Goal: Task Accomplishment & Management: Manage account settings

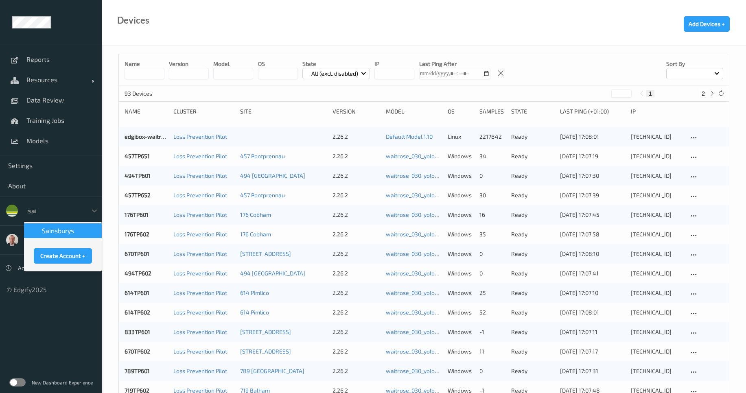
type input "[PERSON_NAME]"
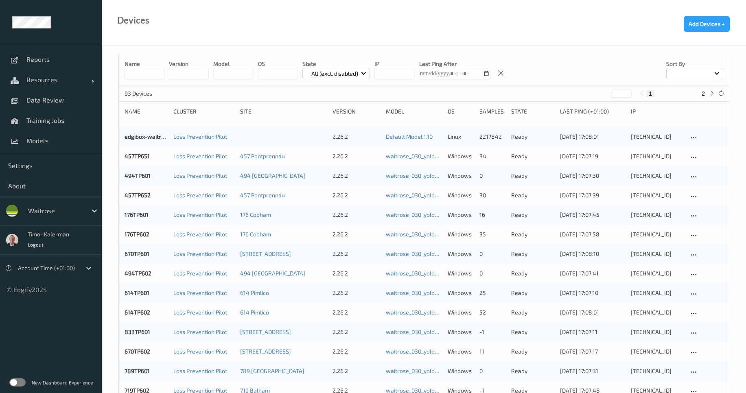
click at [48, 205] on div "waitrose" at bounding box center [55, 210] width 63 height 13
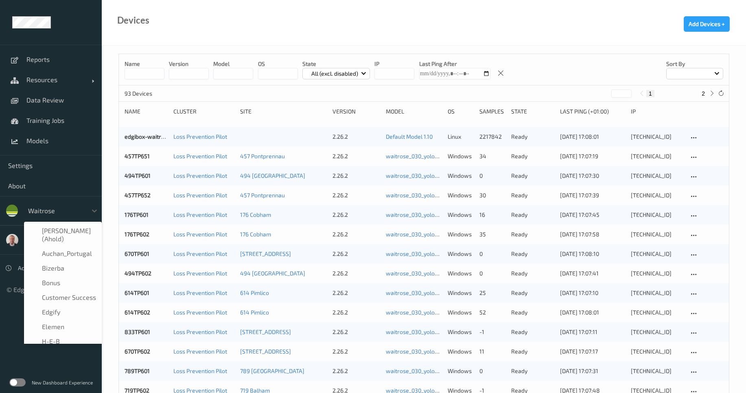
scroll to position [156, 0]
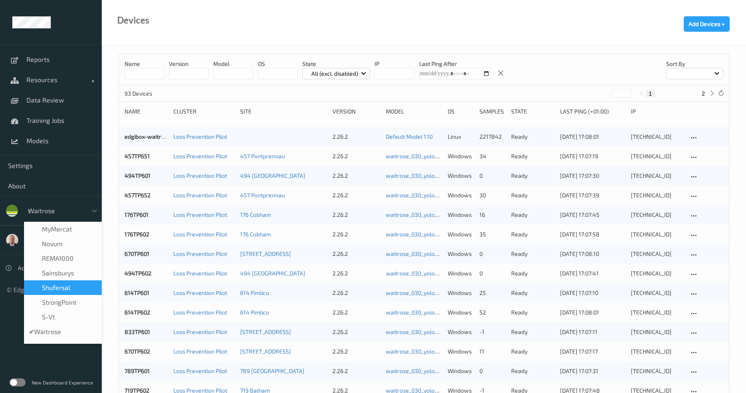
type input "sa"
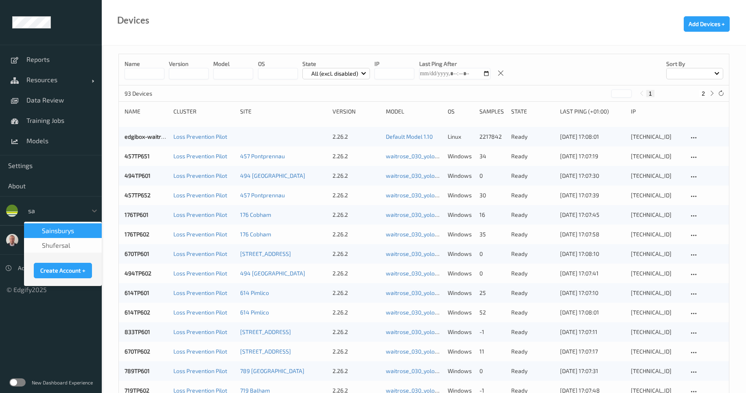
click at [70, 237] on div "Sainsburys" at bounding box center [63, 231] width 78 height 15
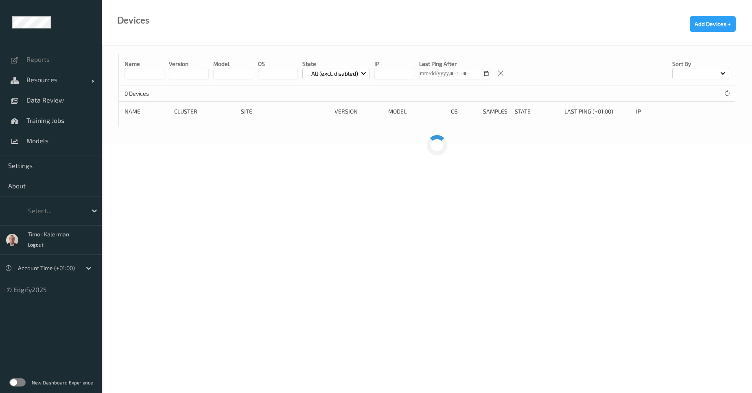
click at [147, 71] on input at bounding box center [145, 73] width 40 height 11
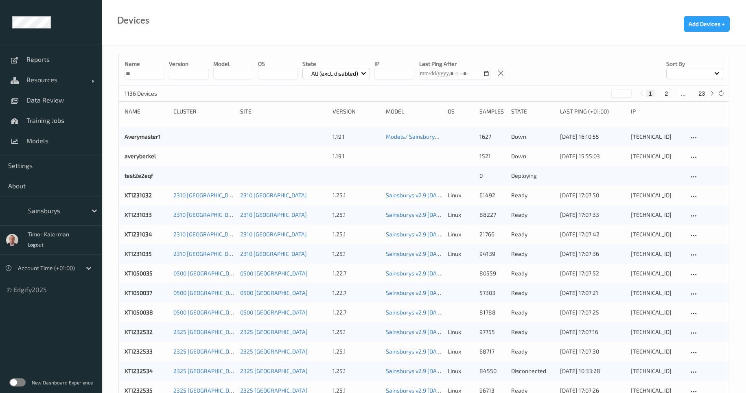
click at [145, 73] on input "**" at bounding box center [145, 73] width 40 height 11
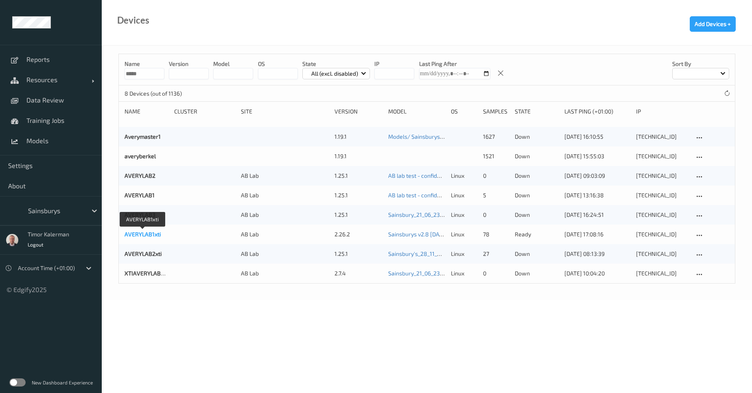
type input "*****"
click at [138, 237] on link "AVERYLAB1xti" at bounding box center [143, 234] width 36 height 7
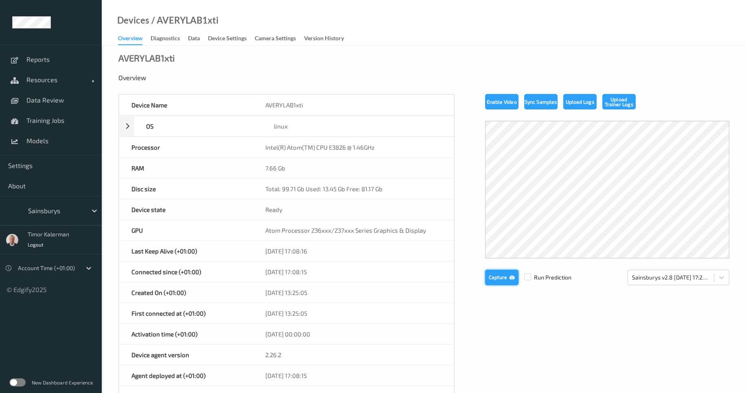
click at [496, 278] on button "Capture" at bounding box center [501, 277] width 33 height 15
click at [504, 277] on button "Capture" at bounding box center [501, 277] width 33 height 15
drag, startPoint x: 230, startPoint y: 36, endPoint x: 217, endPoint y: 101, distance: 66.3
click at [230, 36] on div "Device Settings" at bounding box center [227, 39] width 39 height 10
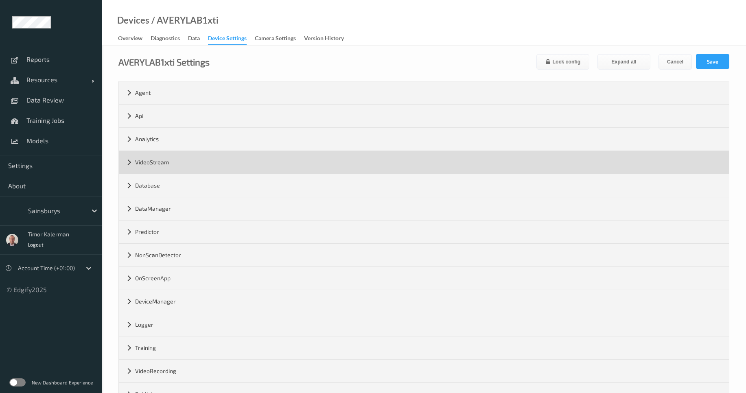
click at [163, 162] on div "VideoStream" at bounding box center [424, 162] width 610 height 23
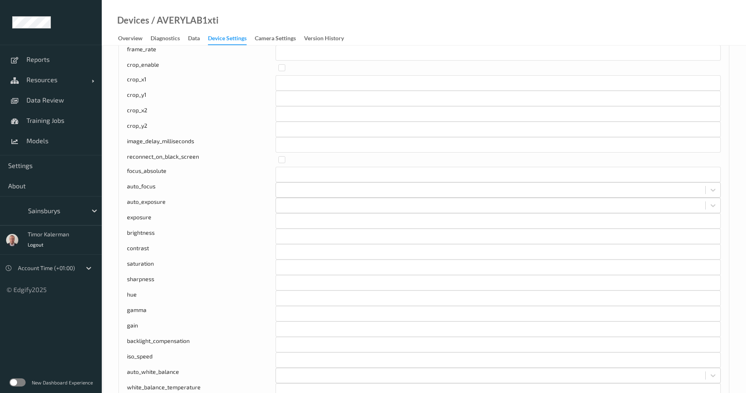
scroll to position [49, 0]
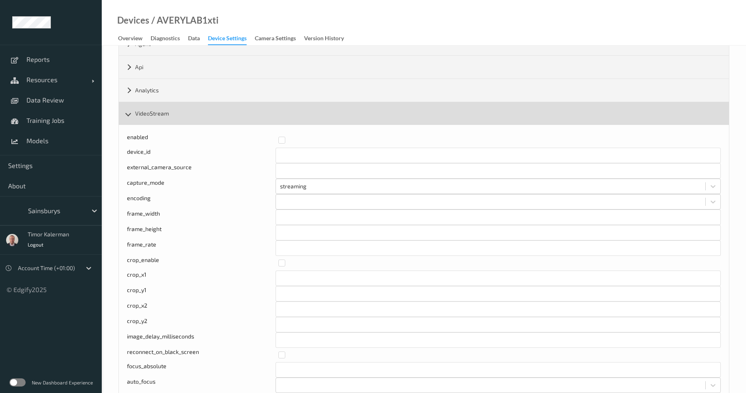
click at [155, 120] on div "VideoStream" at bounding box center [424, 113] width 610 height 23
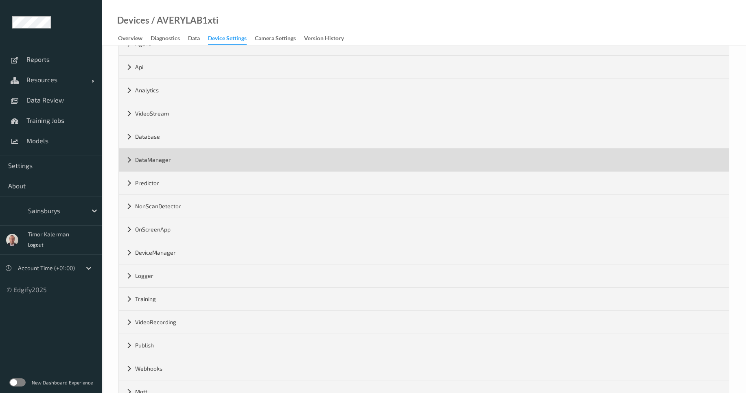
click at [161, 169] on div "DataManager" at bounding box center [424, 160] width 610 height 23
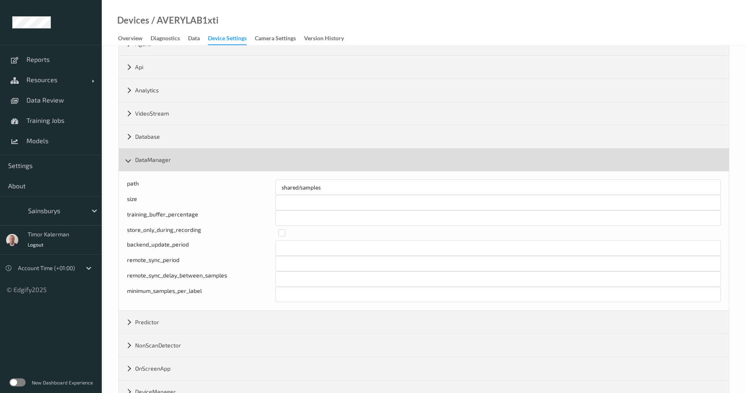
click at [159, 160] on div "DataManager" at bounding box center [424, 160] width 610 height 23
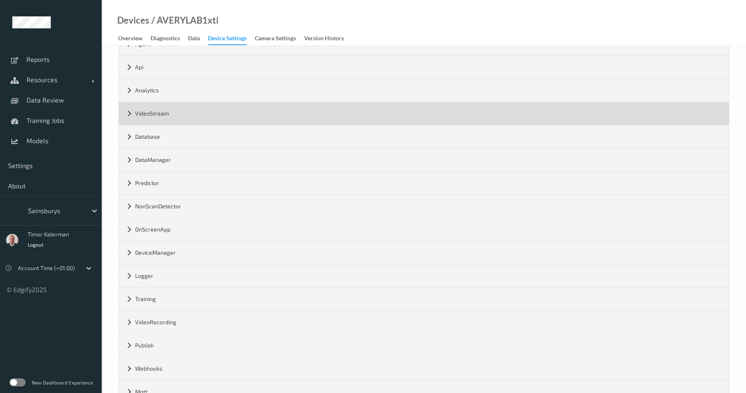
click at [160, 124] on div "VideoStream" at bounding box center [424, 113] width 610 height 23
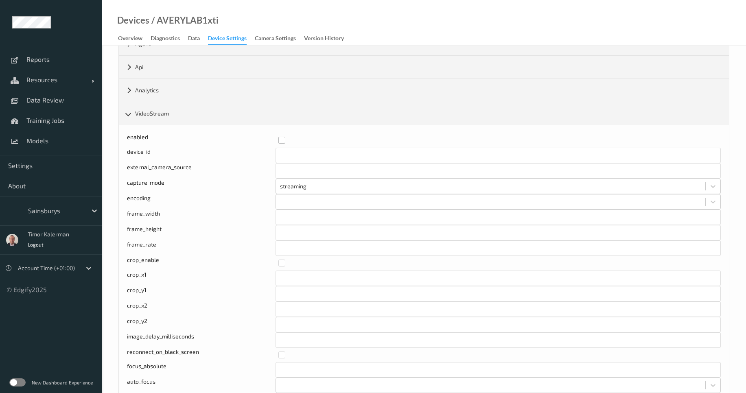
click at [283, 137] on label at bounding box center [496, 137] width 437 height 0
click at [292, 247] on input "**" at bounding box center [498, 248] width 445 height 15
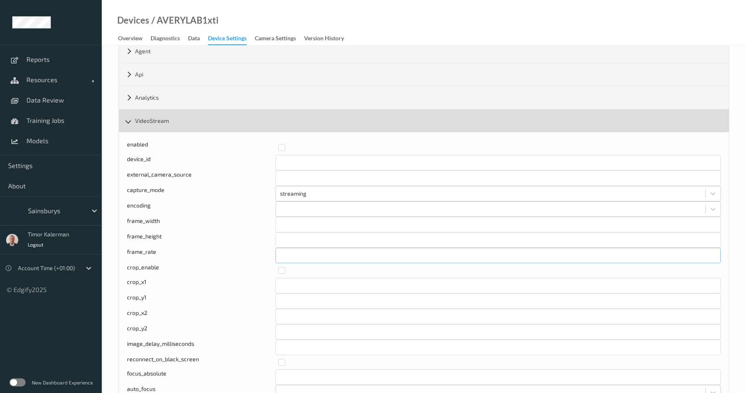
scroll to position [0, 0]
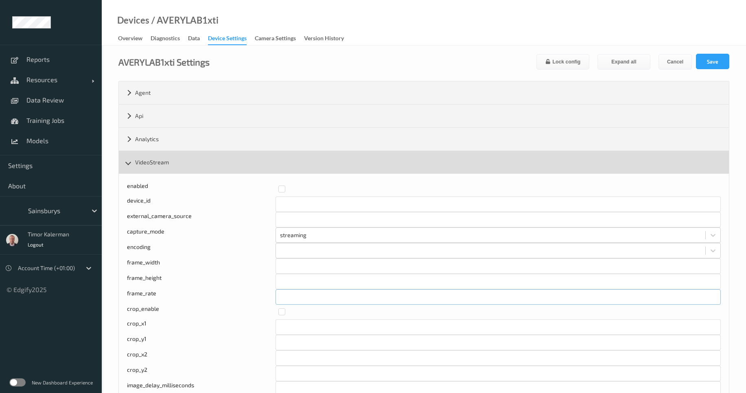
type input "**"
click at [173, 168] on div "VideoStream" at bounding box center [424, 162] width 610 height 23
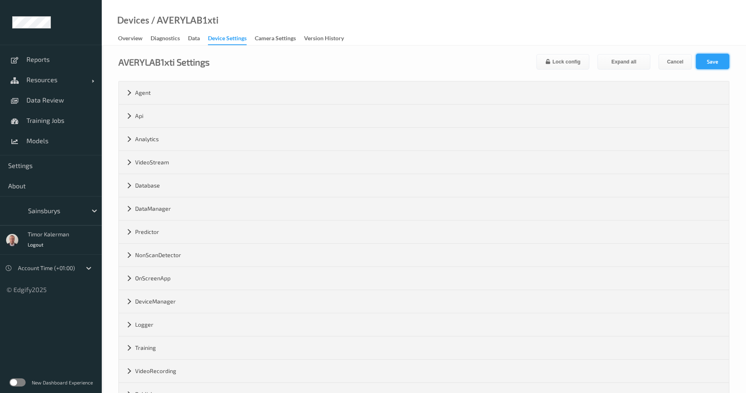
click at [711, 66] on button "Save" at bounding box center [712, 61] width 33 height 15
click at [136, 43] on div "Overview" at bounding box center [130, 39] width 24 height 10
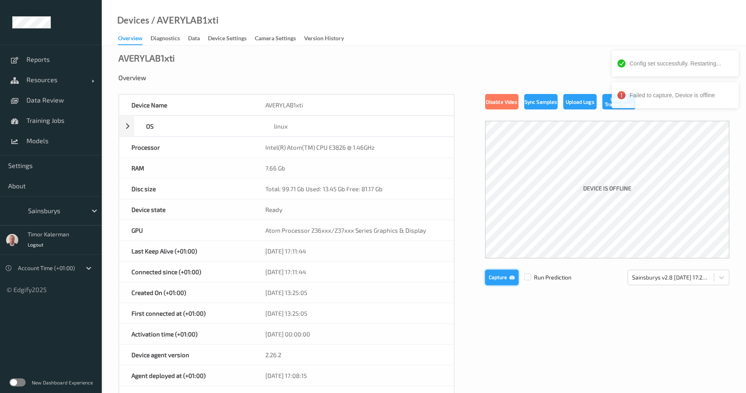
click at [506, 278] on button "Capture" at bounding box center [501, 277] width 33 height 15
click at [506, 279] on button "Capture" at bounding box center [501, 277] width 33 height 15
click at [505, 279] on button "Capture" at bounding box center [501, 277] width 33 height 15
click at [504, 280] on button "Capture" at bounding box center [501, 277] width 33 height 15
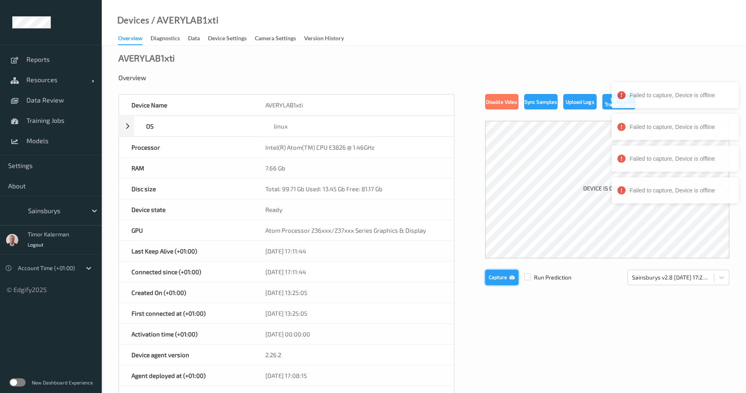
click at [504, 280] on button "Capture" at bounding box center [501, 277] width 33 height 15
click at [504, 279] on button "Capture" at bounding box center [501, 277] width 33 height 15
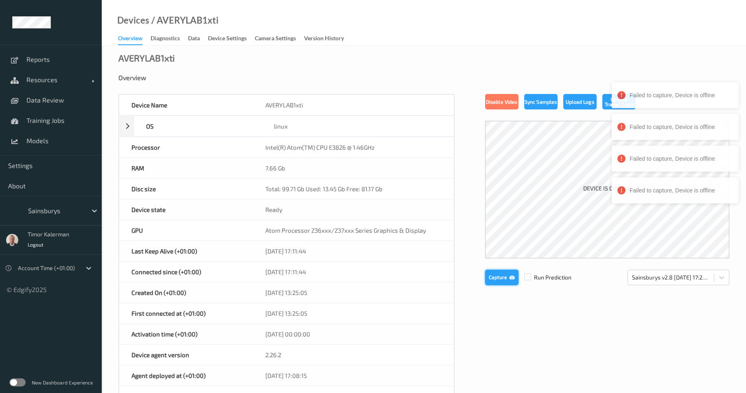
click at [504, 279] on button "Capture" at bounding box center [501, 277] width 33 height 15
click at [502, 275] on button "Capture" at bounding box center [501, 277] width 33 height 15
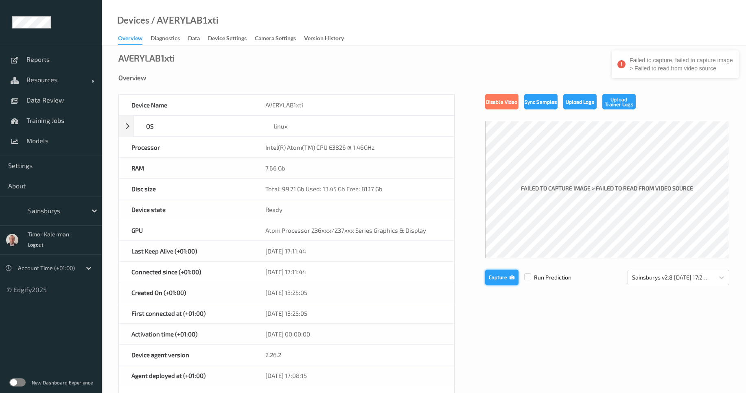
click at [496, 274] on button "Capture" at bounding box center [501, 277] width 33 height 15
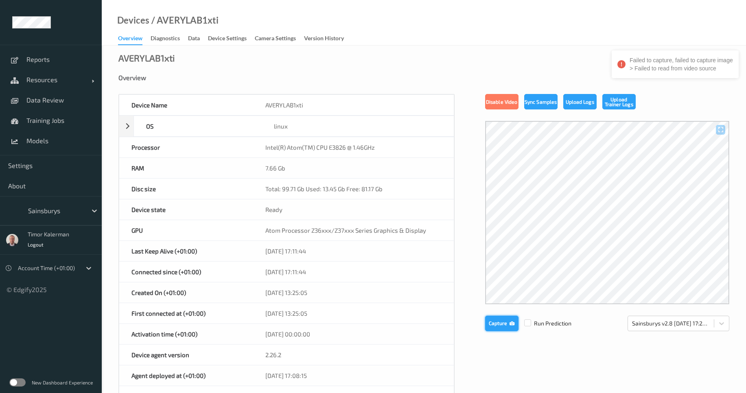
click at [509, 322] on button "Capture" at bounding box center [501, 323] width 33 height 15
click at [234, 32] on div "Devices / AVERYLAB1xti Overview Diagnostics Data Device Settings Camera Setting…" at bounding box center [424, 23] width 645 height 46
click at [234, 35] on div "Device Settings" at bounding box center [227, 39] width 39 height 10
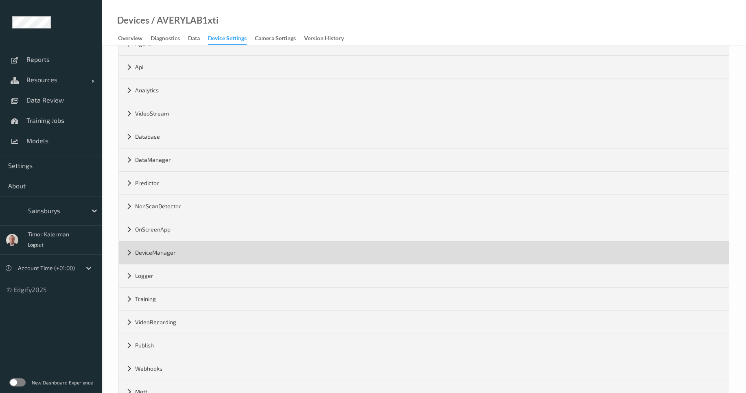
scroll to position [76, 0]
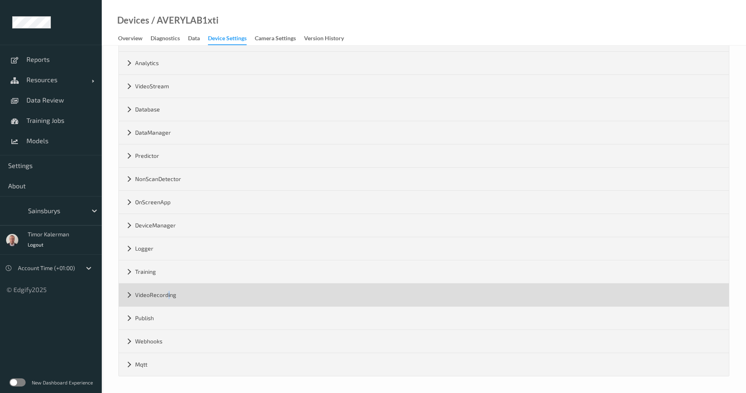
click at [169, 298] on div "VideoRecording" at bounding box center [424, 295] width 610 height 23
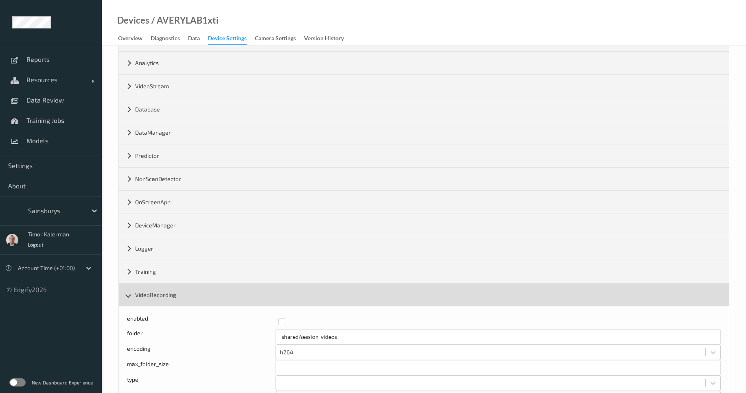
click at [187, 295] on div "VideoRecording" at bounding box center [424, 295] width 610 height 23
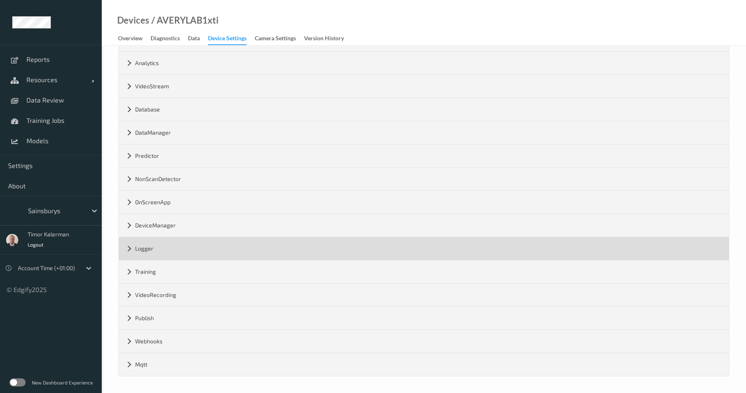
click at [162, 246] on div "Logger" at bounding box center [424, 248] width 610 height 23
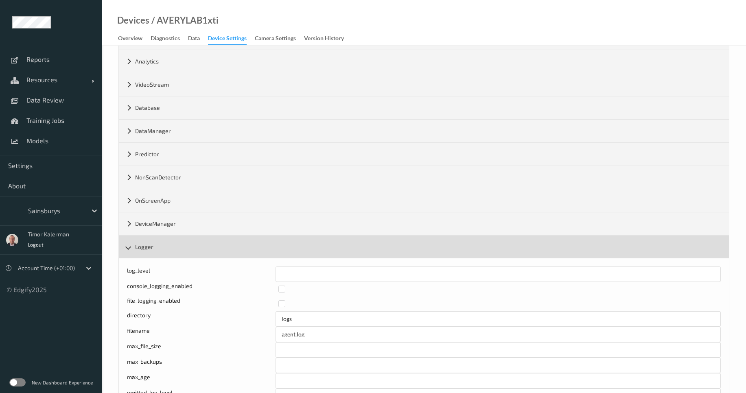
scroll to position [35, 0]
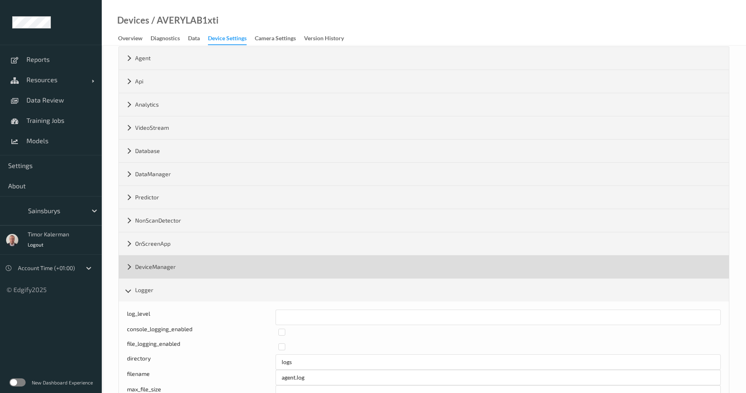
drag, startPoint x: 164, startPoint y: 290, endPoint x: 163, endPoint y: 268, distance: 21.6
click at [164, 290] on div "Logger" at bounding box center [424, 290] width 610 height 23
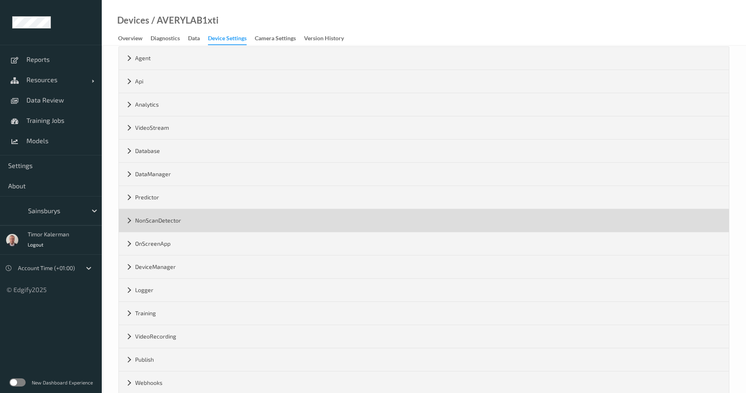
click at [175, 223] on div "NonScanDetector" at bounding box center [424, 220] width 610 height 23
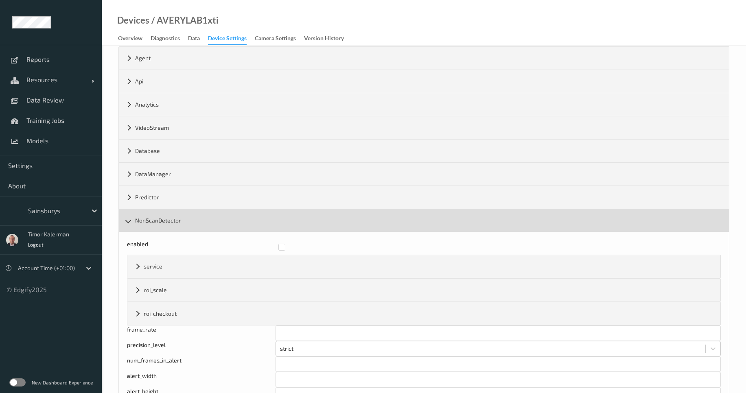
click at [173, 225] on div "NonScanDetector" at bounding box center [424, 220] width 610 height 23
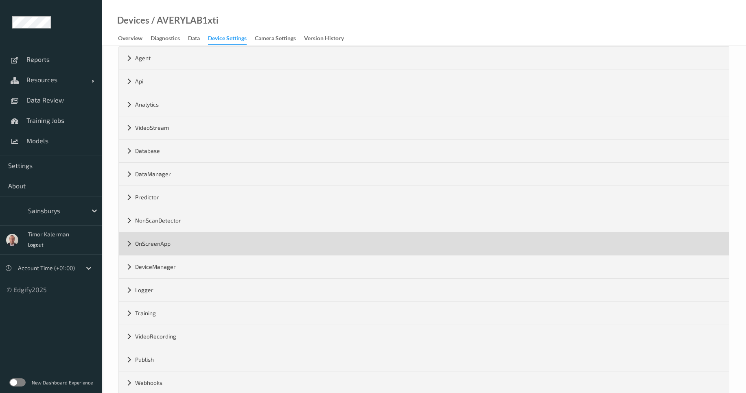
click at [167, 248] on div "OnScreenApp" at bounding box center [424, 243] width 610 height 23
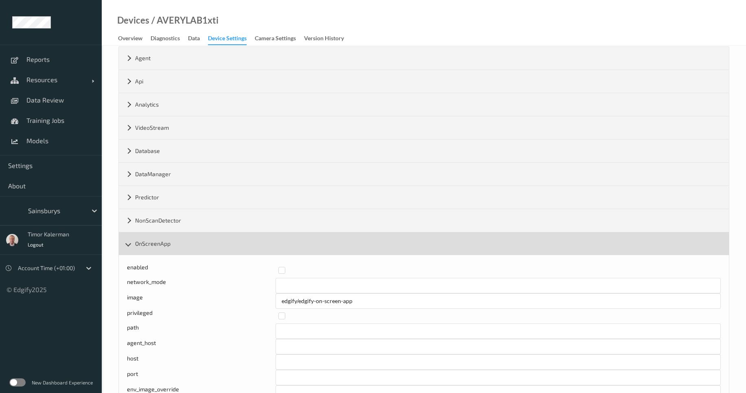
click at [168, 249] on div "OnScreenApp" at bounding box center [424, 243] width 610 height 23
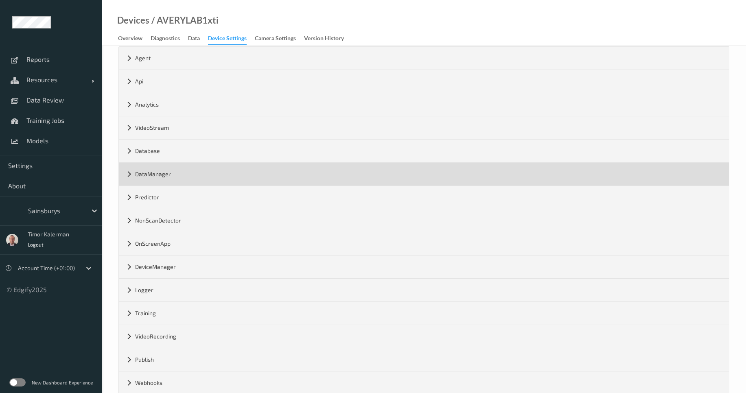
click at [169, 171] on div "DataManager" at bounding box center [424, 174] width 610 height 23
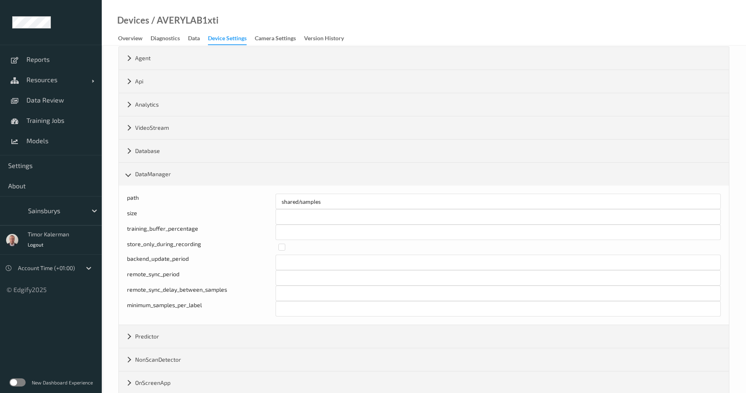
click at [166, 190] on div "path shared/samples size ***** training_buffer_percentage * store_only_during_r…" at bounding box center [424, 255] width 610 height 139
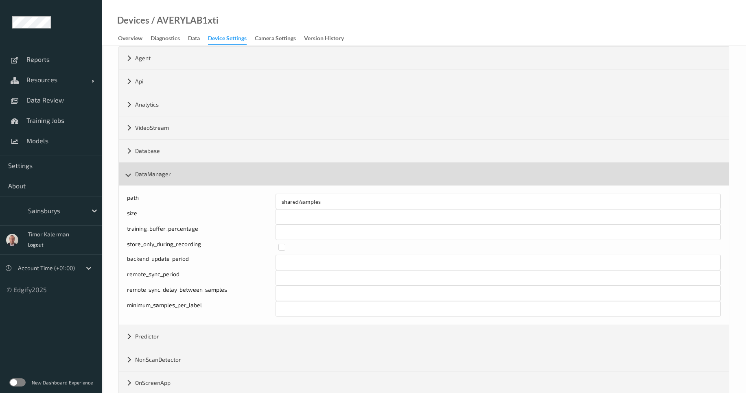
click at [165, 177] on div "DataManager" at bounding box center [424, 174] width 610 height 23
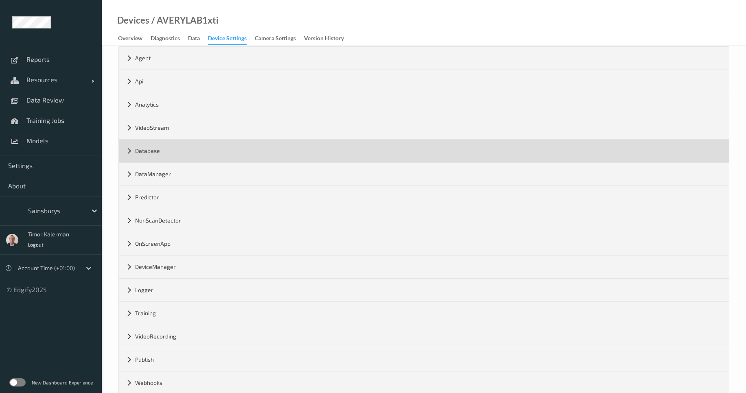
click at [169, 153] on div "Database" at bounding box center [424, 151] width 610 height 23
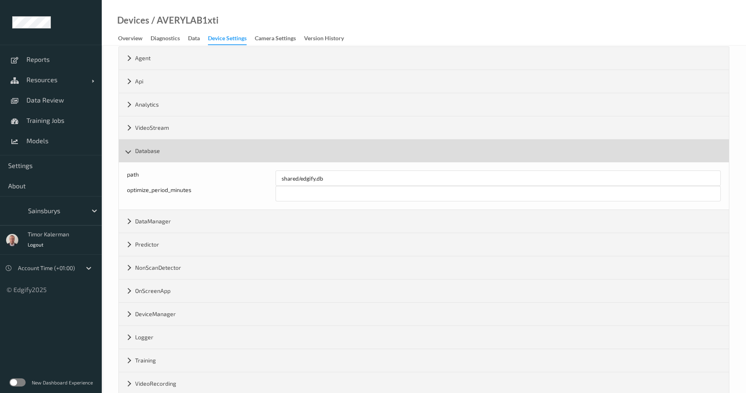
click at [159, 150] on div "Database" at bounding box center [424, 151] width 610 height 23
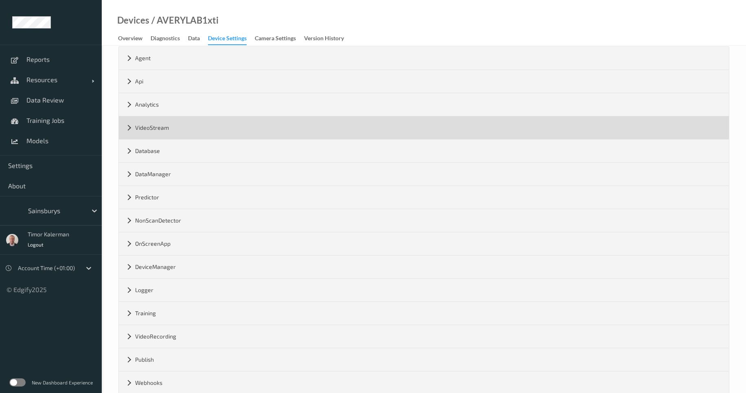
click at [166, 133] on div "VideoStream" at bounding box center [424, 127] width 610 height 23
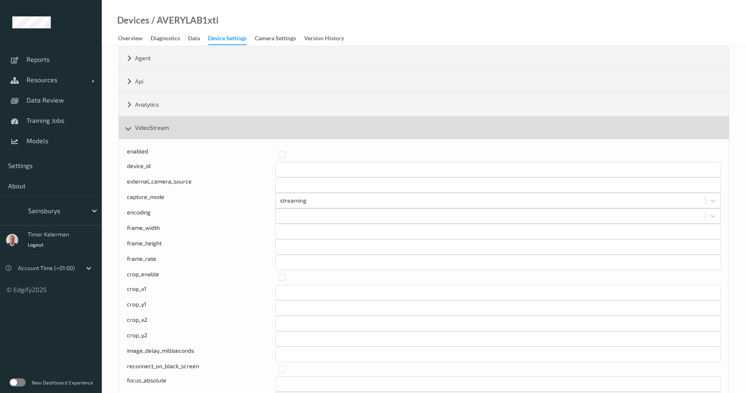
click at [167, 132] on div "VideoStream" at bounding box center [424, 127] width 610 height 23
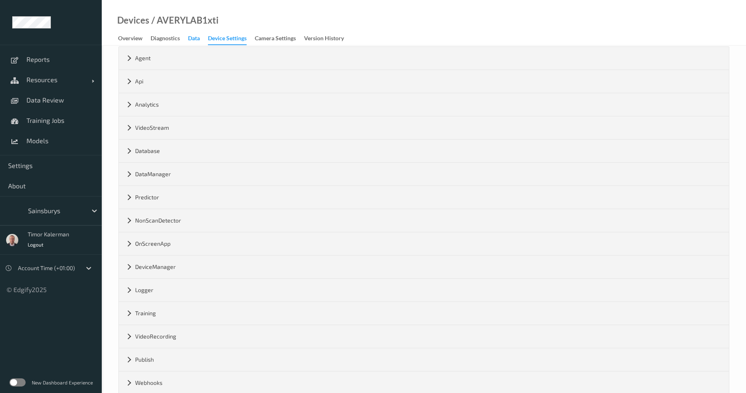
click at [196, 42] on div "Data" at bounding box center [194, 39] width 12 height 10
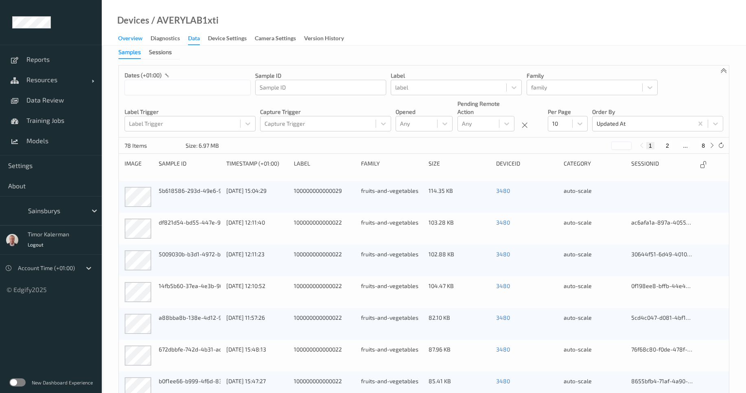
click at [131, 35] on div "Overview" at bounding box center [130, 39] width 24 height 10
